Goal: Task Accomplishment & Management: Manage account settings

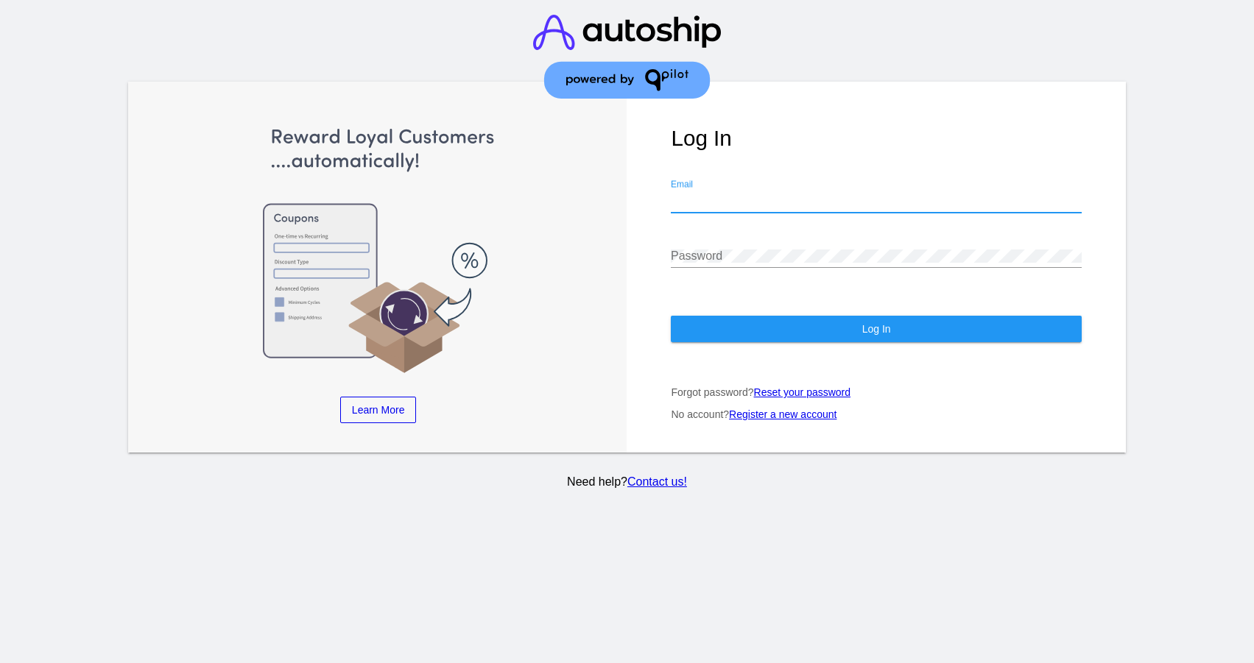
click at [0, 662] on com-1password-button at bounding box center [0, 663] width 0 height 0
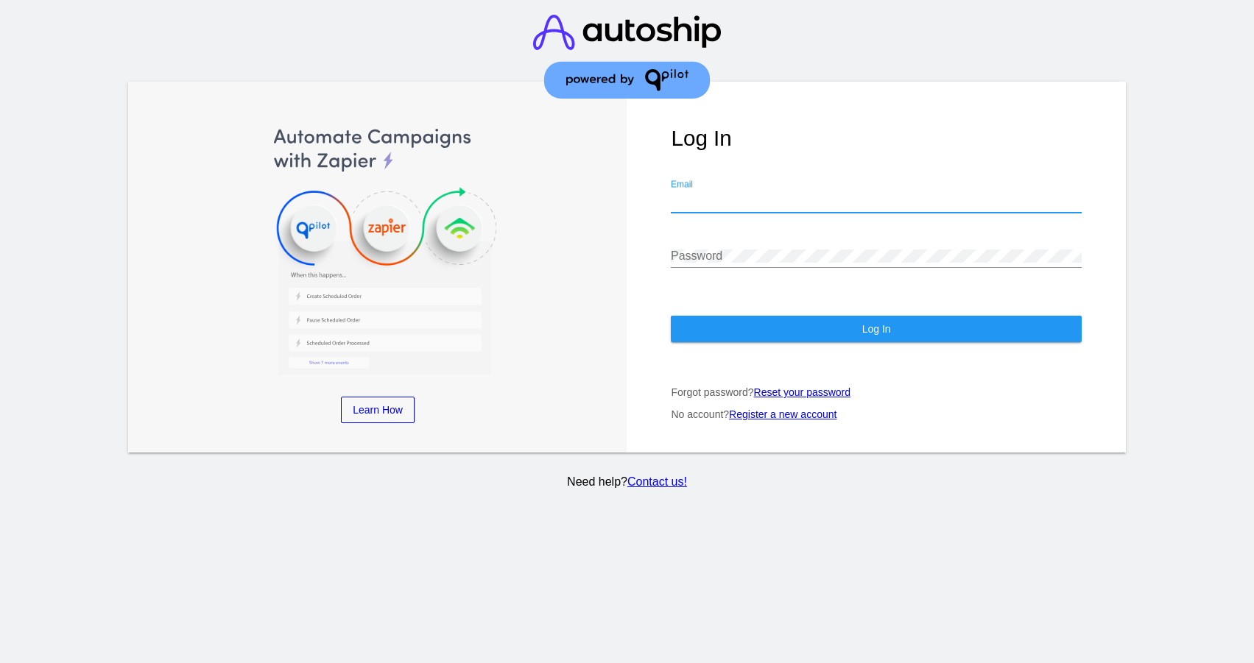
type input "[PERSON_NAME][EMAIL_ADDRESS][PERSON_NAME][DOMAIN_NAME]"
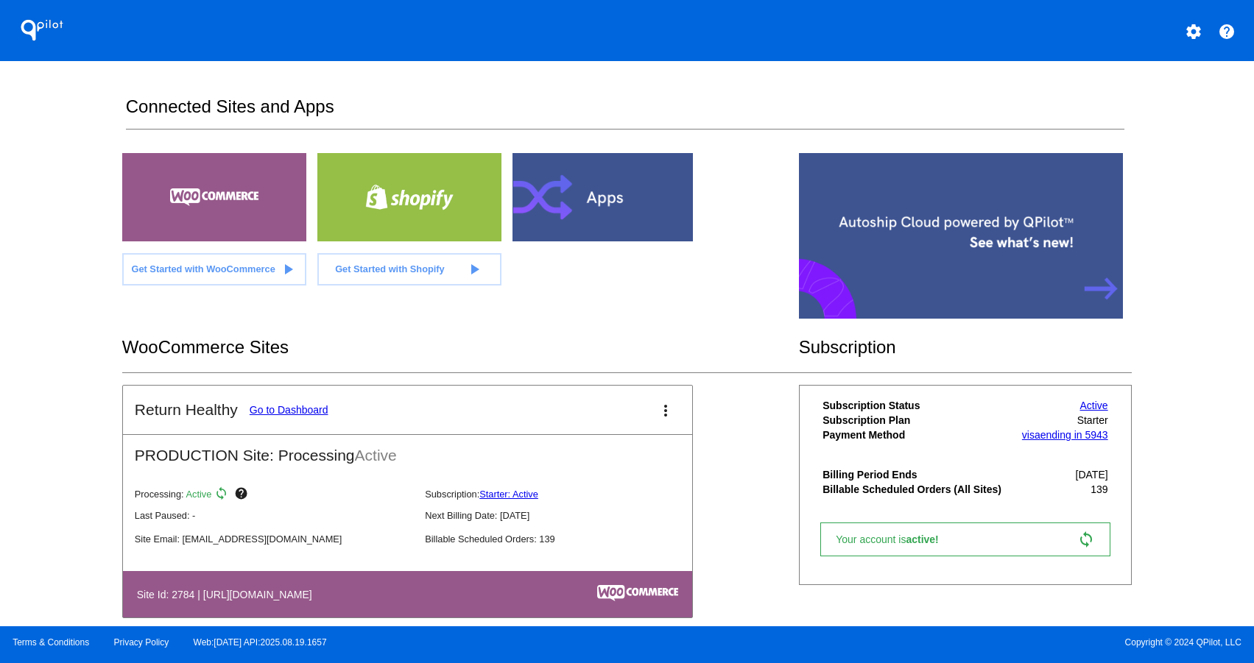
scroll to position [24, 0]
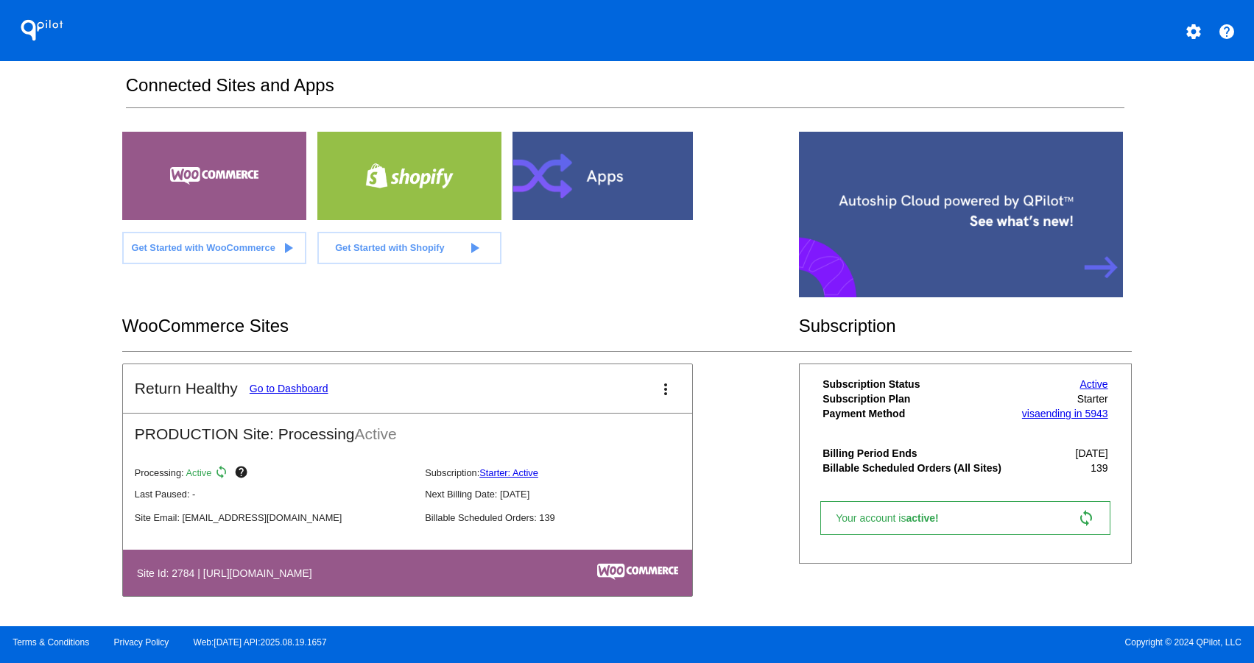
click at [606, 187] on div at bounding box center [604, 176] width 184 height 88
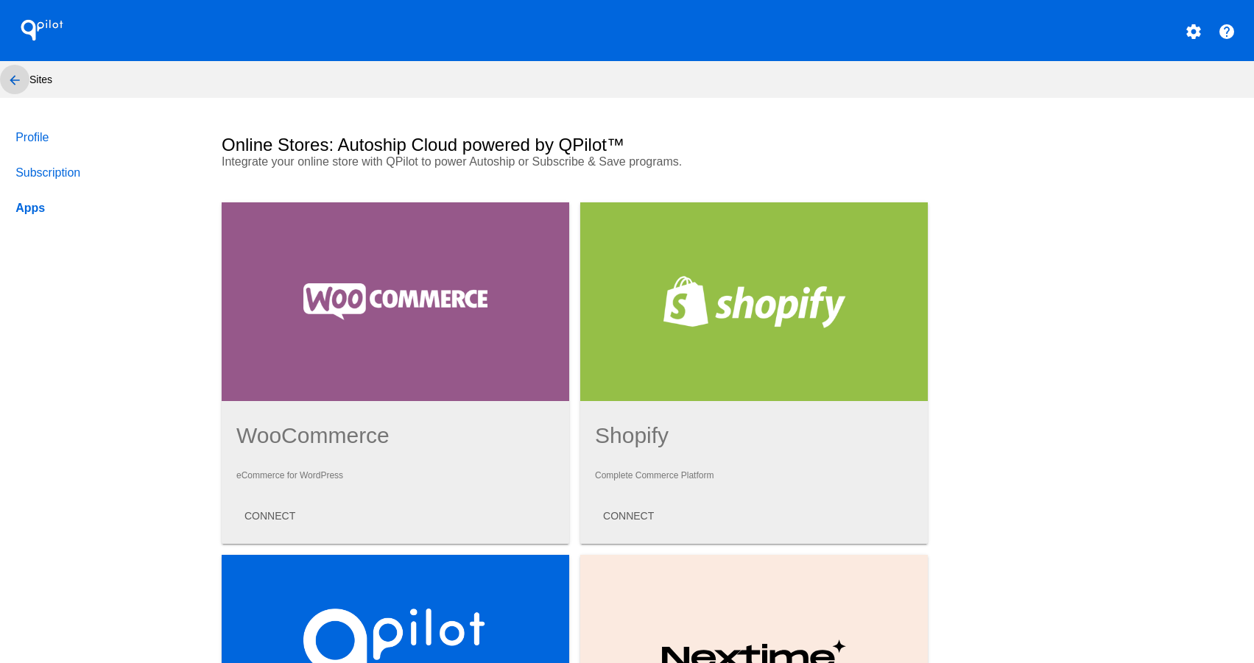
click at [10, 81] on mat-icon "arrow_back" at bounding box center [15, 80] width 18 height 18
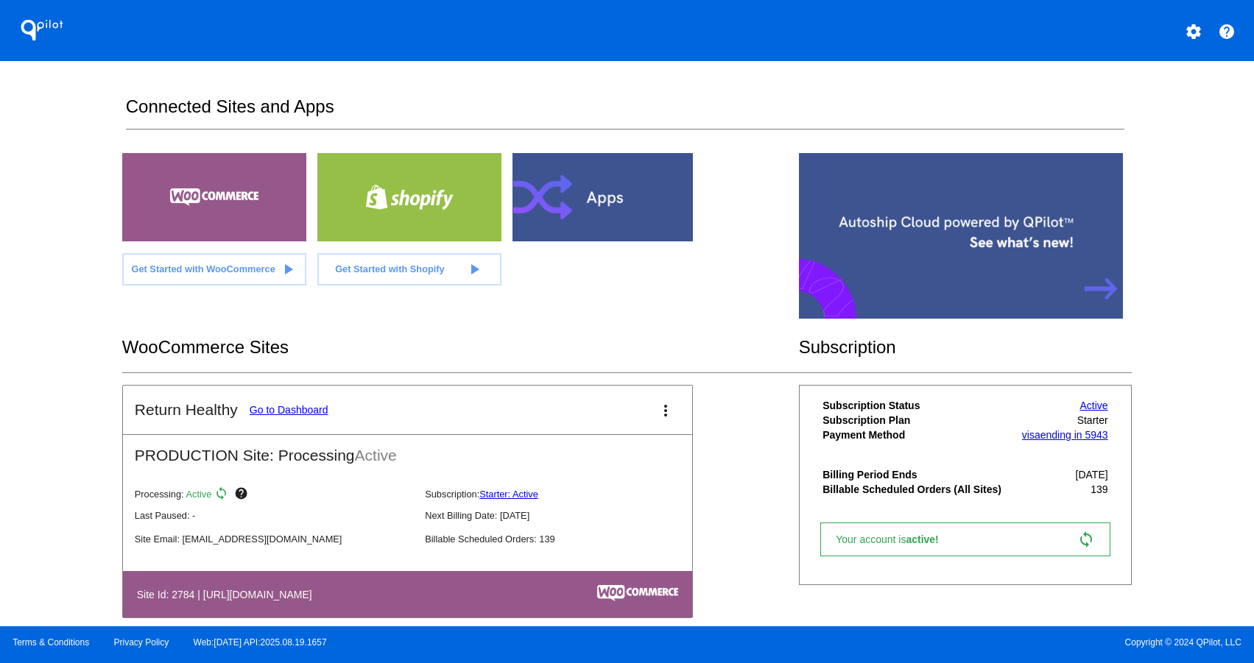
scroll to position [24, 0]
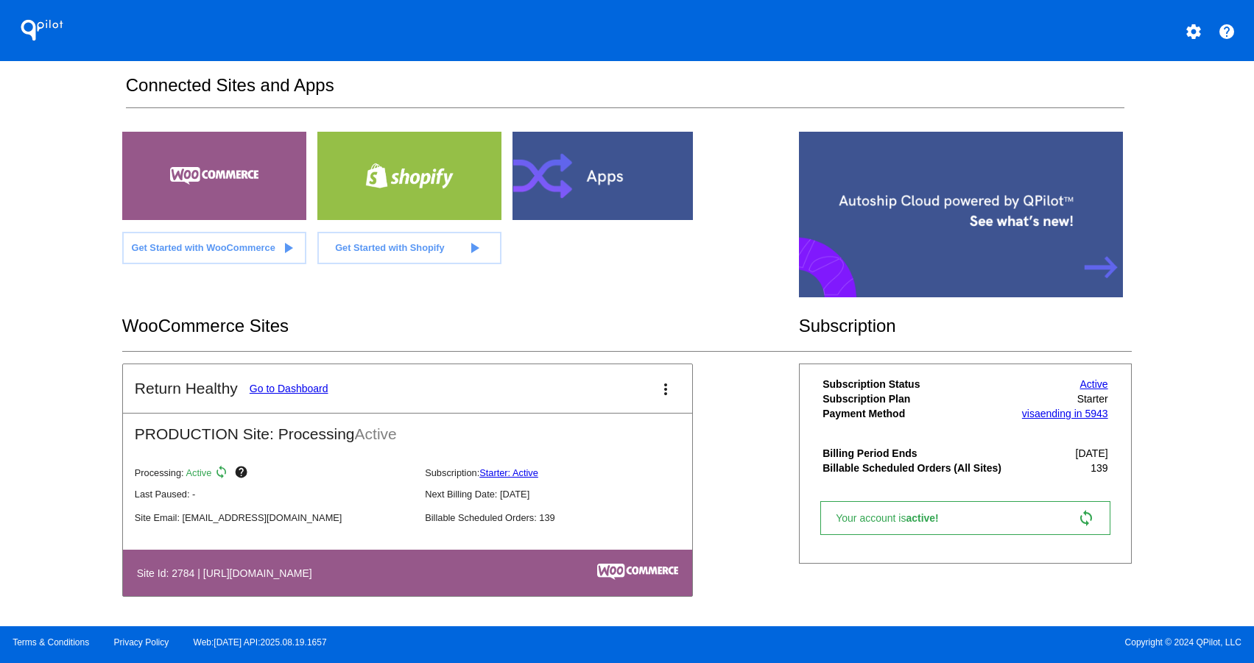
click at [297, 386] on link "Go to Dashboard" at bounding box center [289, 389] width 79 height 12
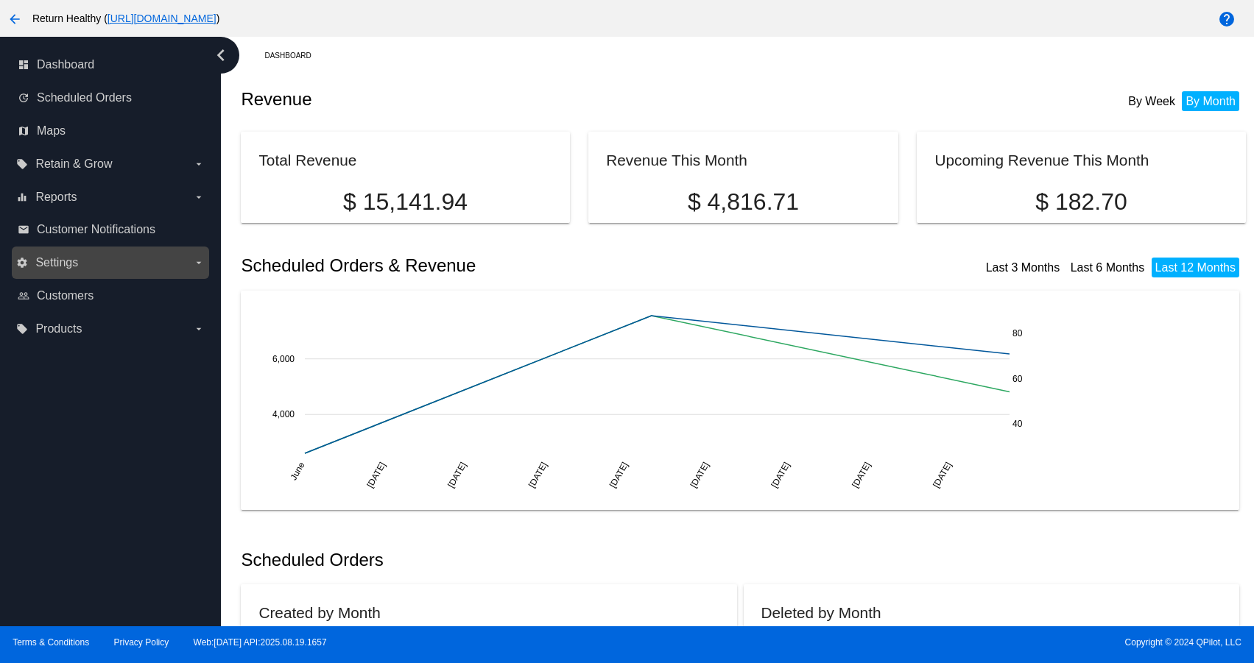
click at [63, 255] on label "settings Settings arrow_drop_down" at bounding box center [110, 263] width 188 height 24
click at [0, 0] on input "settings Settings arrow_drop_down" at bounding box center [0, 0] width 0 height 0
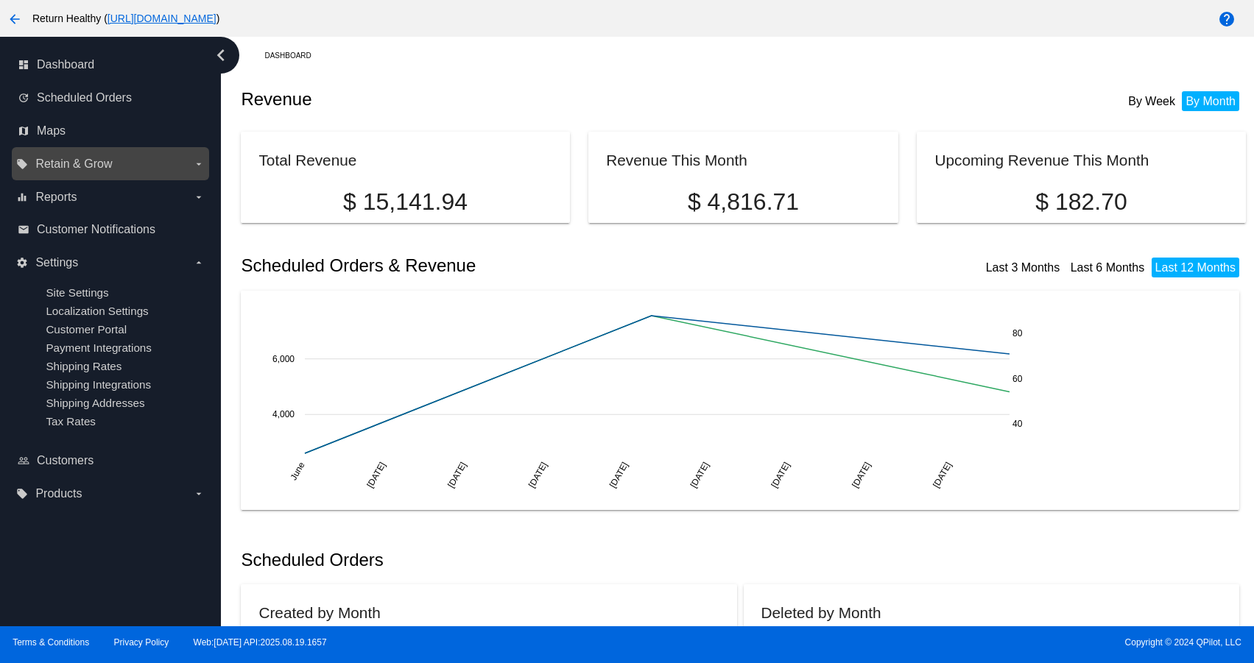
click at [79, 164] on span "Retain & Grow" at bounding box center [73, 164] width 77 height 13
click at [0, 0] on input "local_offer Retain & Grow arrow_drop_down" at bounding box center [0, 0] width 0 height 0
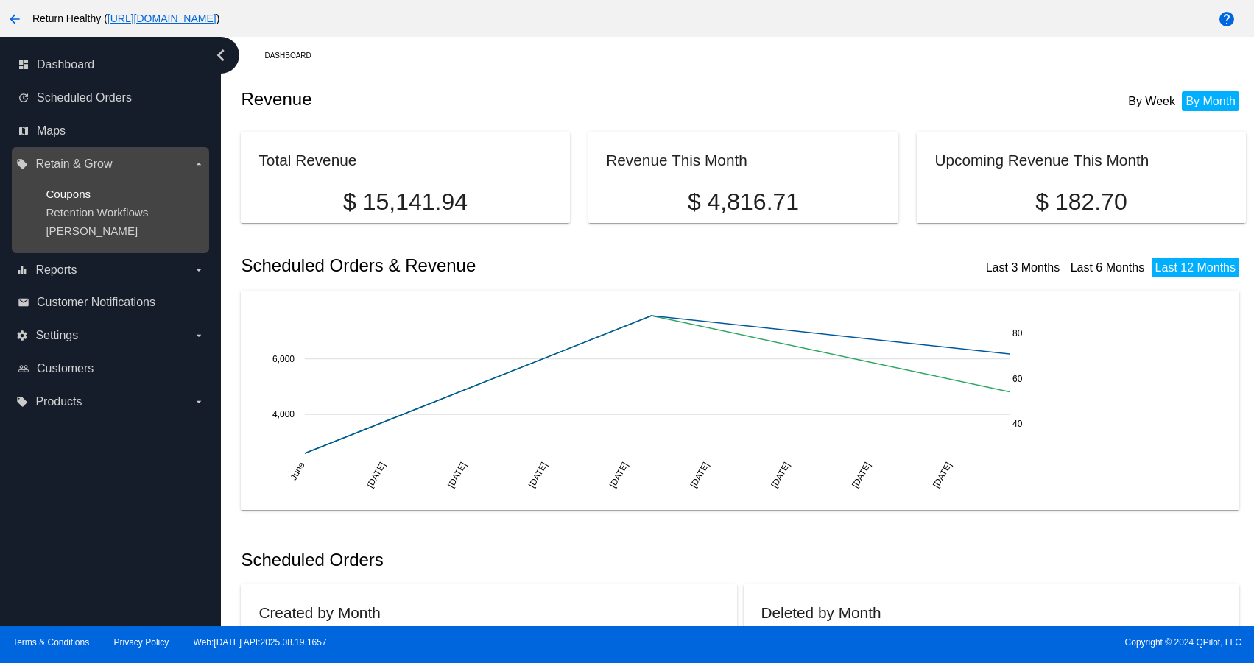
click at [75, 194] on span "Coupons" at bounding box center [68, 194] width 45 height 13
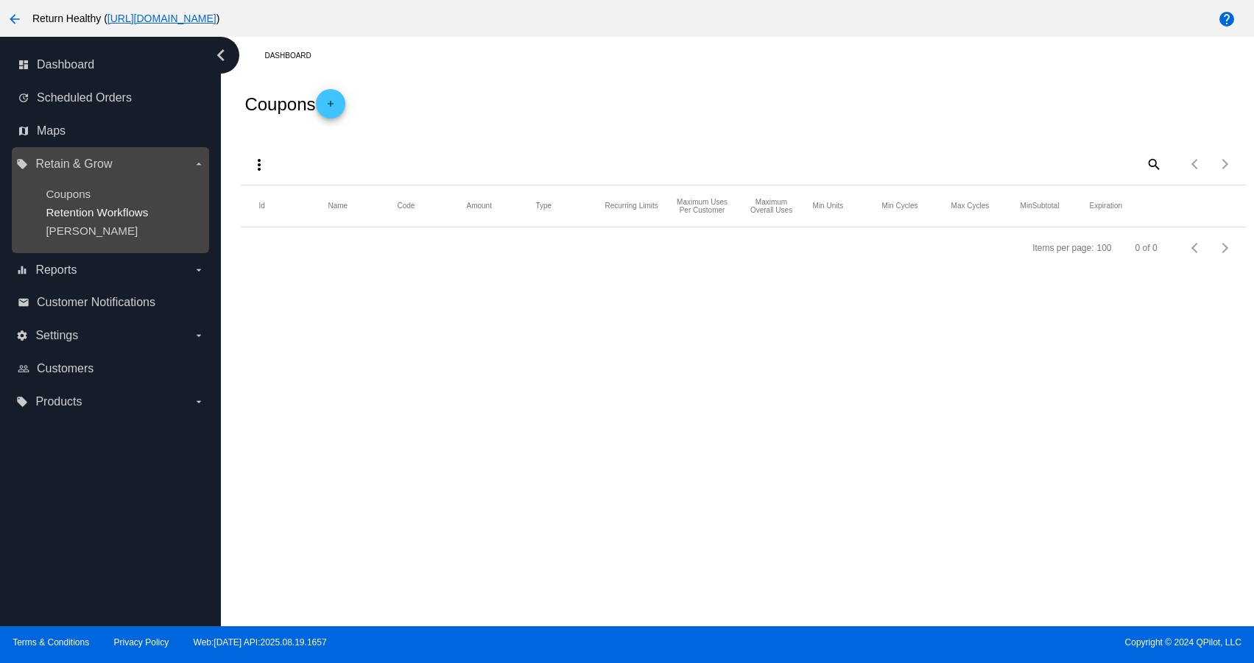
click at [77, 212] on span "Retention Workflows" at bounding box center [97, 212] width 102 height 13
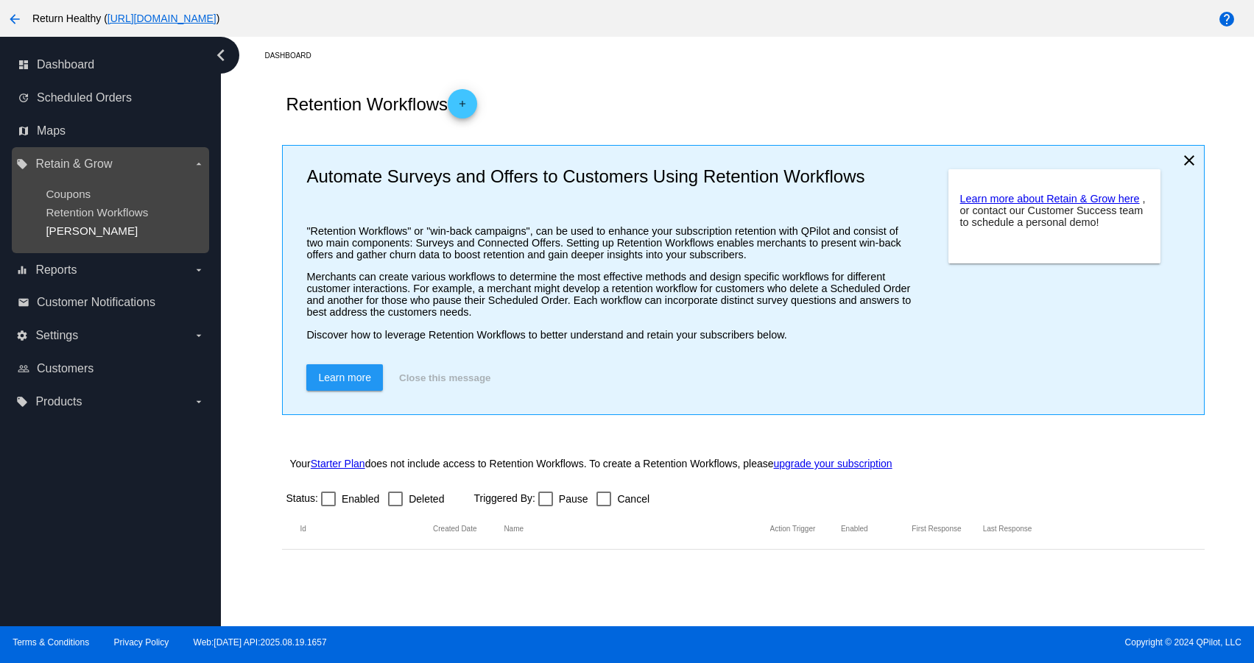
click at [77, 229] on span "[PERSON_NAME]" at bounding box center [92, 231] width 92 height 13
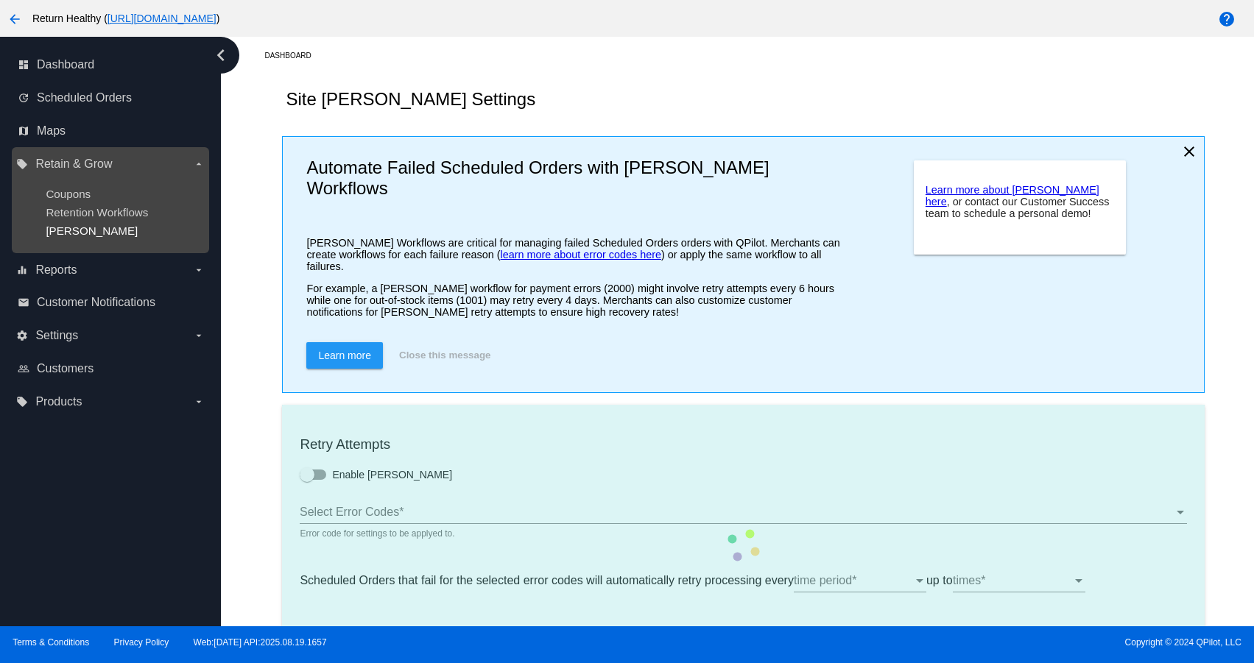
type input "If no changes are made, we will automatically retry processing your {{Scheduled…"
type input "If no changes are made, we will automatically {{DunningAction}} your {{Schedule…"
type input "Your {{ScheduledOrder}} was {{DunningAction}}."
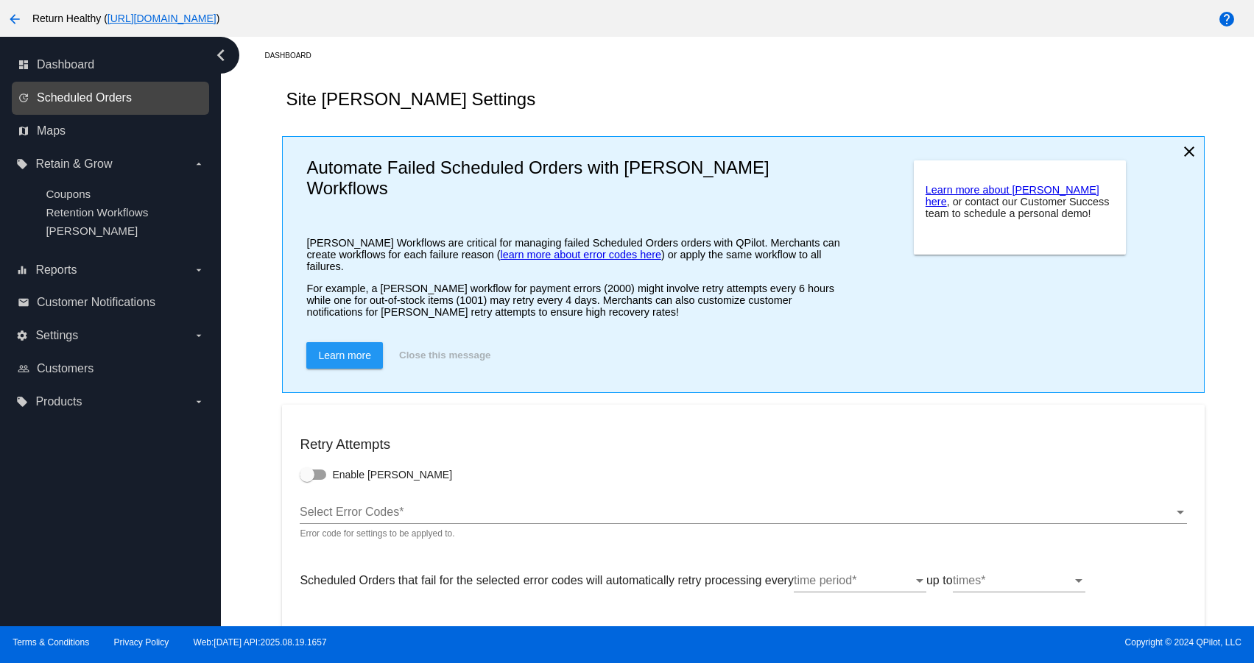
click at [77, 100] on span "Scheduled Orders" at bounding box center [84, 97] width 95 height 13
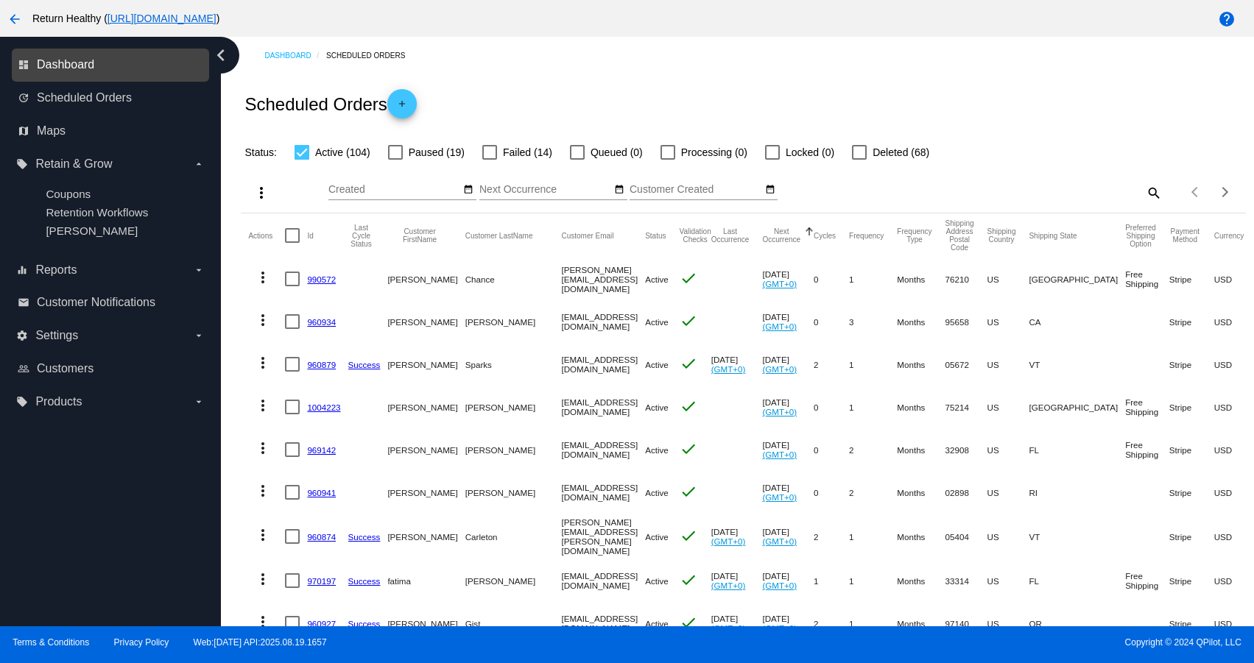
click at [79, 65] on span "Dashboard" at bounding box center [65, 64] width 57 height 13
